Goal: Find specific fact: Find specific fact

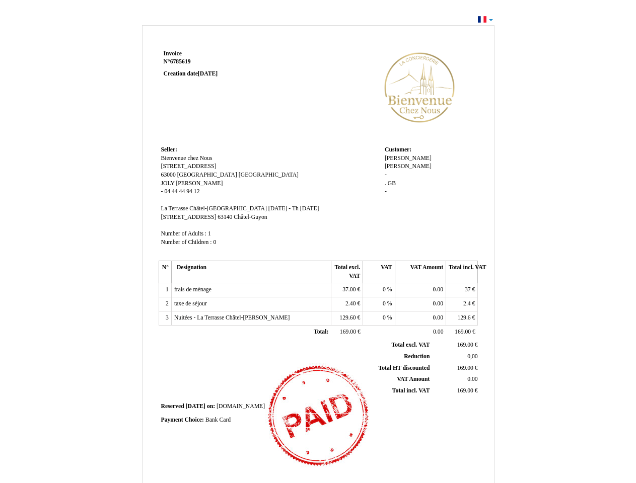
click at [173, 53] on span "Invoice" at bounding box center [173, 53] width 18 height 7
click at [182, 61] on span "6785619" at bounding box center [180, 61] width 21 height 7
click at [169, 150] on span "Seller:" at bounding box center [169, 150] width 16 height 7
click at [187, 158] on span "Bienvenue chez Nous" at bounding box center [186, 158] width 51 height 7
click at [190, 166] on span "[STREET_ADDRESS]" at bounding box center [188, 166] width 55 height 7
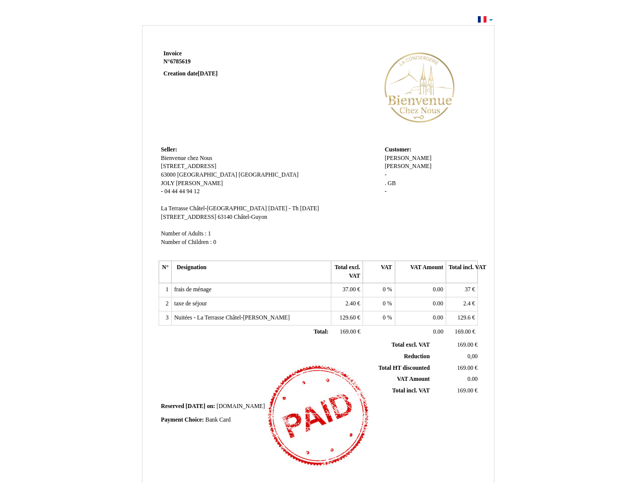
click at [169, 175] on span "63000" at bounding box center [168, 175] width 15 height 7
click at [208, 175] on span "[GEOGRAPHIC_DATA]" at bounding box center [207, 175] width 60 height 7
click at [248, 175] on span "[GEOGRAPHIC_DATA]" at bounding box center [269, 175] width 60 height 7
click at [169, 183] on span "JOLY" at bounding box center [168, 183] width 14 height 7
click at [189, 183] on span "[PERSON_NAME]" at bounding box center [199, 183] width 47 height 7
